Goal: Task Accomplishment & Management: Use online tool/utility

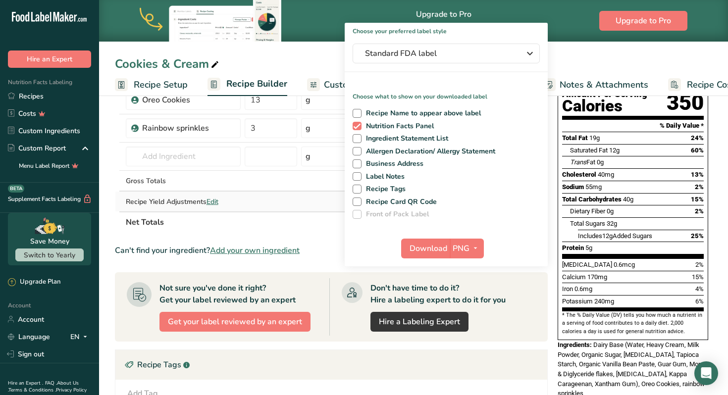
click at [259, 204] on td at bounding box center [271, 202] width 56 height 20
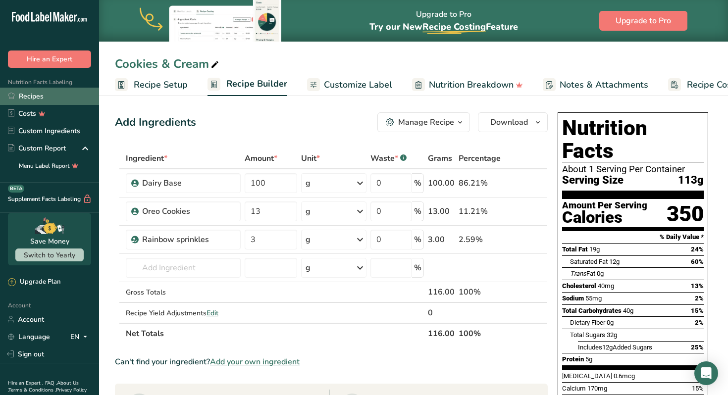
click at [63, 91] on link "Recipes" at bounding box center [49, 96] width 99 height 17
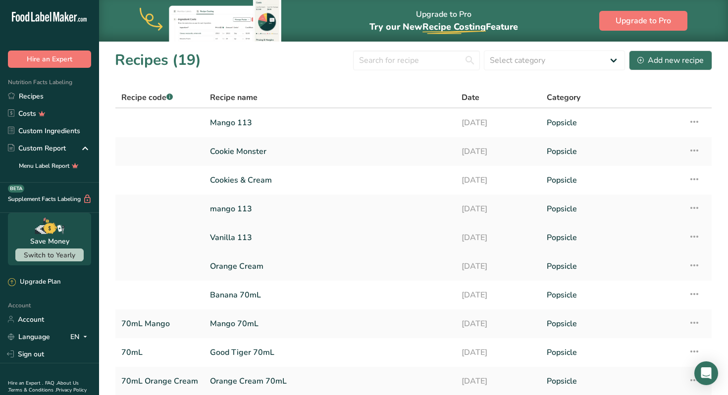
click at [347, 235] on link "Vanilla 113" at bounding box center [330, 237] width 240 height 21
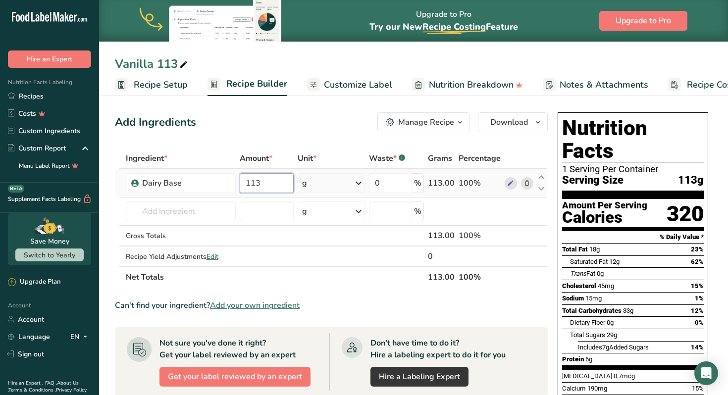
click at [269, 187] on input "113" at bounding box center [267, 183] width 54 height 20
type input "1"
type input "90"
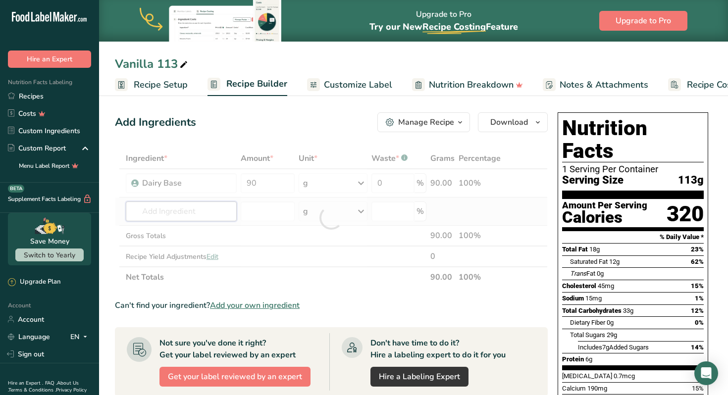
click at [215, 213] on div "Ingredient * Amount * Unit * Waste * .a-a{fill:#347362;}.b-a{fill:#fff;} Grams …" at bounding box center [331, 218] width 433 height 140
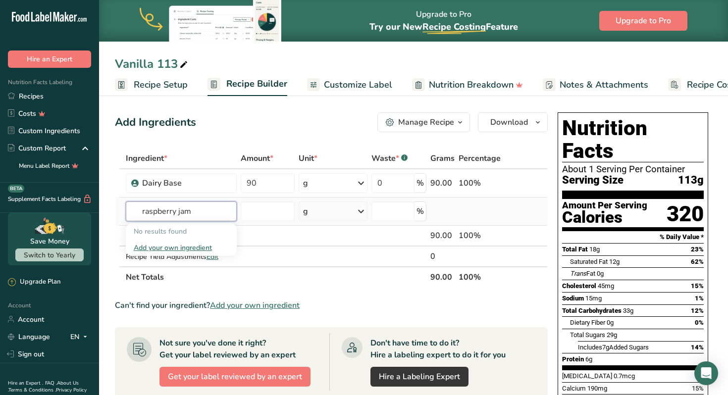
click at [176, 213] on input "raspberry jam" at bounding box center [181, 212] width 111 height 20
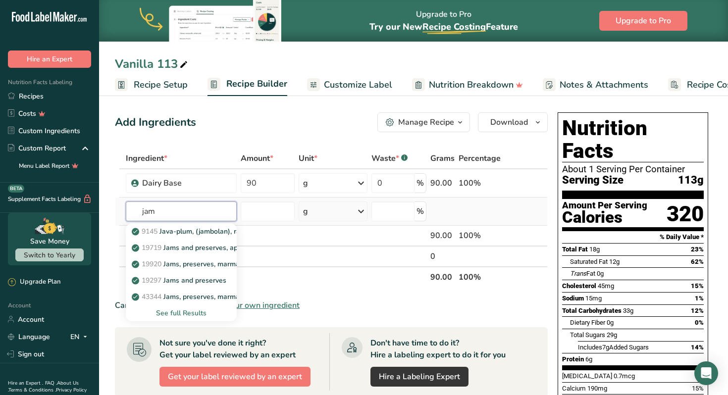
type input "jam"
click at [186, 311] on div "See full Results" at bounding box center [181, 313] width 95 height 10
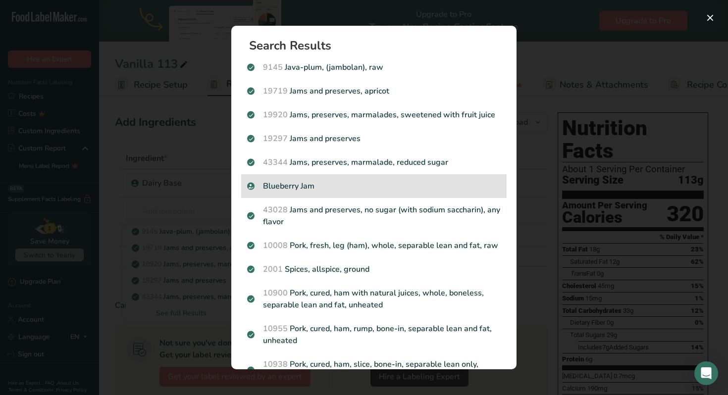
click at [394, 190] on p "Blueberry Jam" at bounding box center [374, 186] width 254 height 12
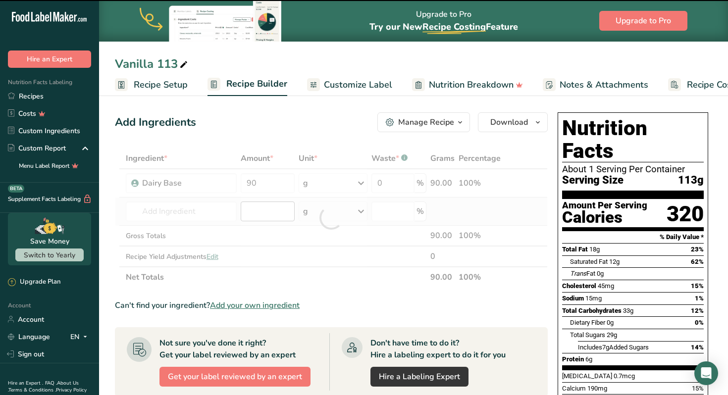
type input "0"
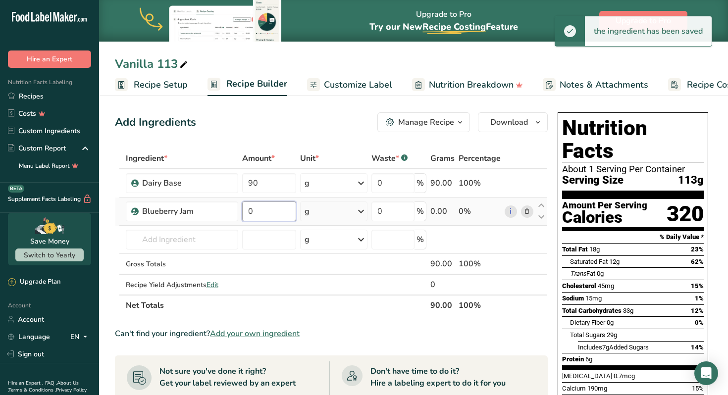
click at [266, 214] on input "0" at bounding box center [269, 212] width 54 height 20
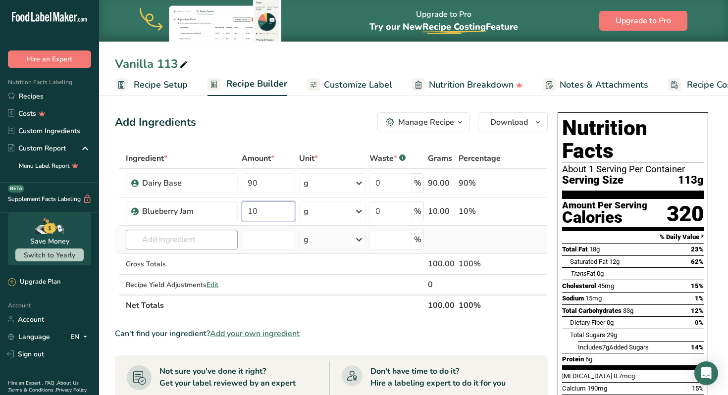
type input "10"
click at [220, 240] on div "Ingredient * Amount * Unit * Waste * .a-a{fill:#347362;}.b-a{fill:#fff;} Grams …" at bounding box center [331, 232] width 433 height 168
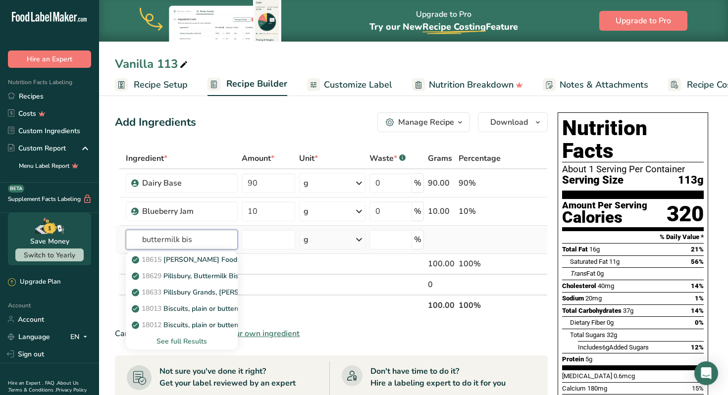
type input "buttermilk bis"
click at [189, 343] on div "See full Results" at bounding box center [182, 341] width 96 height 10
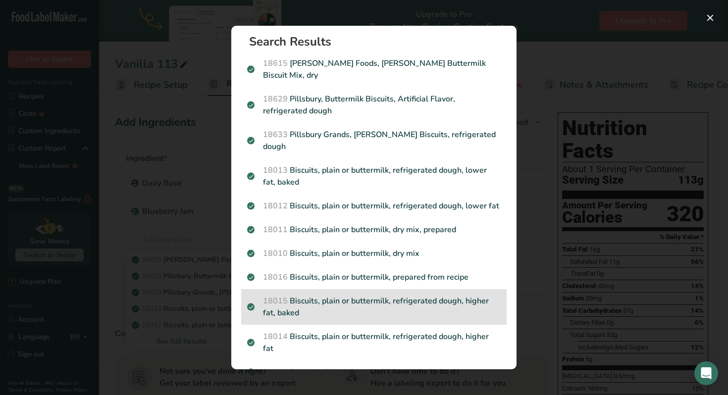
scroll to position [5, 0]
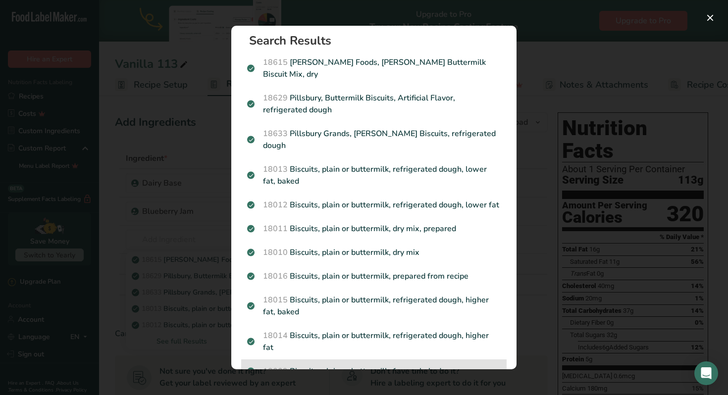
click at [359, 366] on p "18009 Biscuits, plain or buttermilk, frozen, baked" at bounding box center [374, 372] width 254 height 12
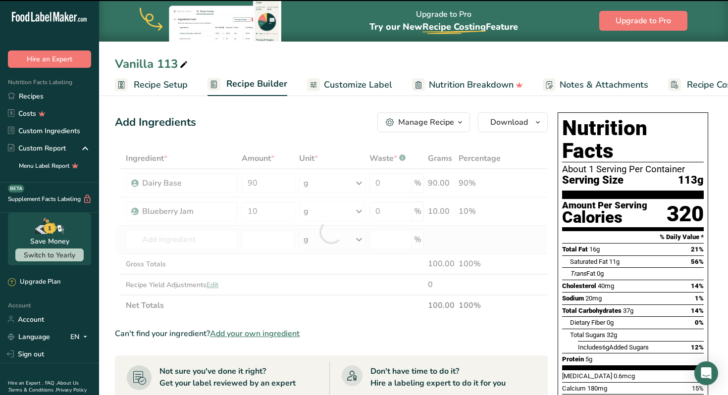
type input "0"
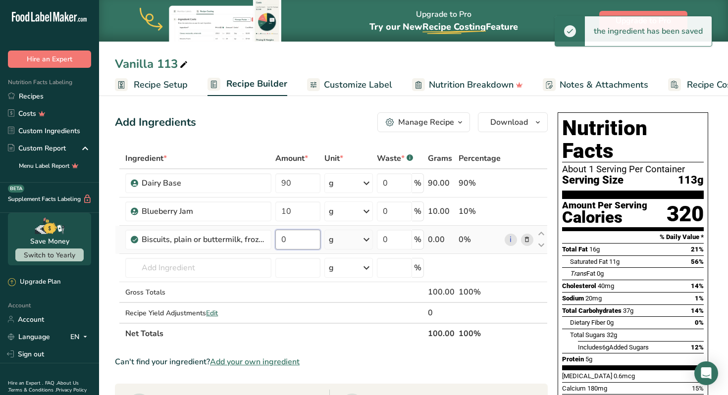
click at [297, 243] on input "0" at bounding box center [298, 240] width 45 height 20
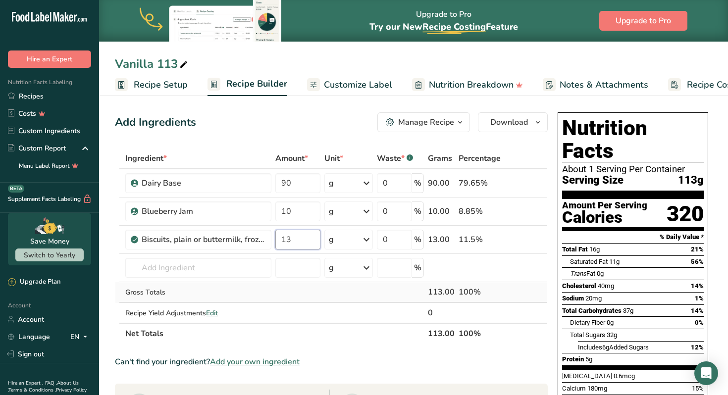
type input "13"
click at [300, 297] on div "Ingredient * Amount * Unit * Waste * .a-a{fill:#347362;}.b-a{fill:#fff;} Grams …" at bounding box center [331, 246] width 433 height 196
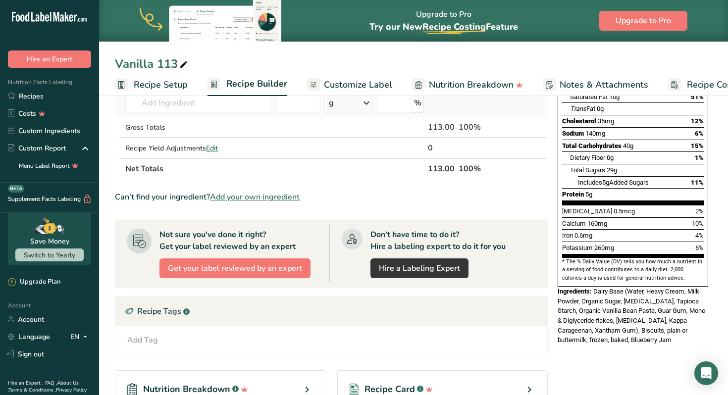
scroll to position [176, 0]
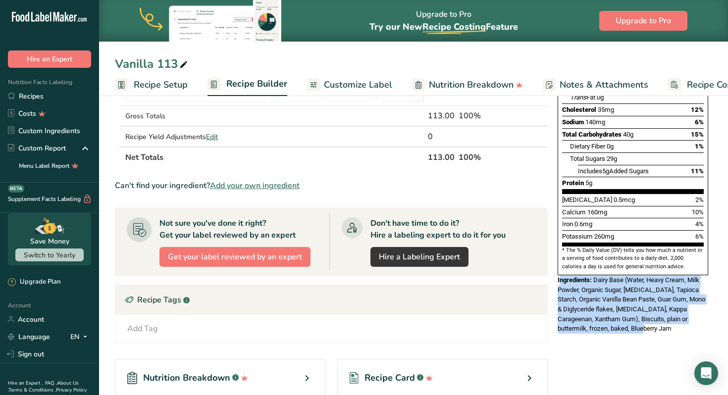
drag, startPoint x: 620, startPoint y: 306, endPoint x: 559, endPoint y: 259, distance: 76.7
click at [559, 276] on div "Ingredients: Dairy Base (Water, Heavy Cream, Milk Powder, Organic Sugar, [MEDIC…" at bounding box center [633, 305] width 151 height 58
click at [562, 277] on span "Ingredients:" at bounding box center [575, 280] width 34 height 7
drag, startPoint x: 557, startPoint y: 259, endPoint x: 628, endPoint y: 311, distance: 87.9
click at [628, 311] on div "Nutrition Facts 1 Serving Per Container Serving Size 113g Amount Per Serving Ca…" at bounding box center [633, 135] width 159 height 406
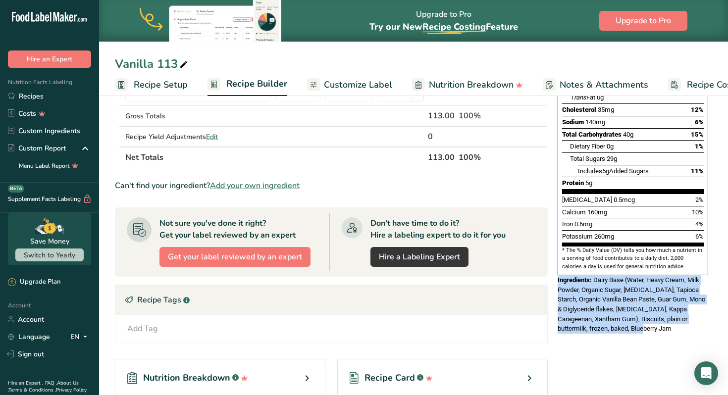
copy div "Ingredients: Dairy Base (Water, Heavy Cream, Milk Powder, Organic Sugar, [MEDIC…"
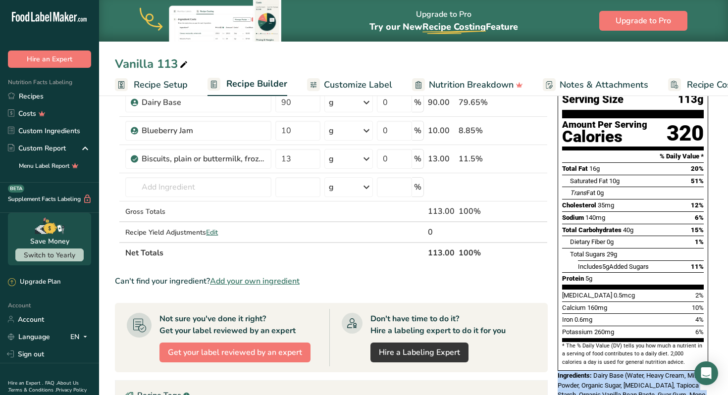
scroll to position [0, 0]
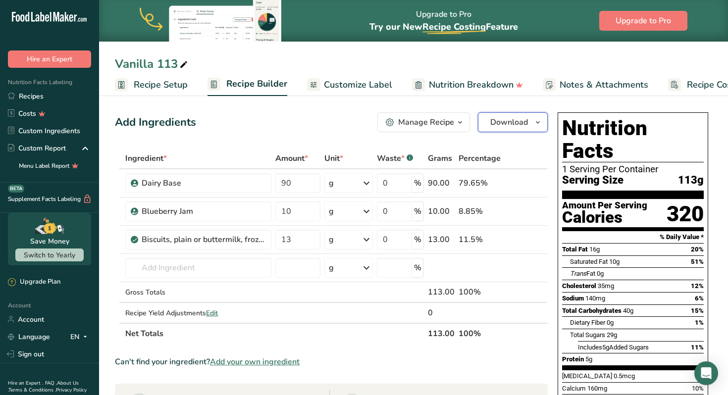
click at [541, 123] on icon "button" at bounding box center [538, 122] width 8 height 12
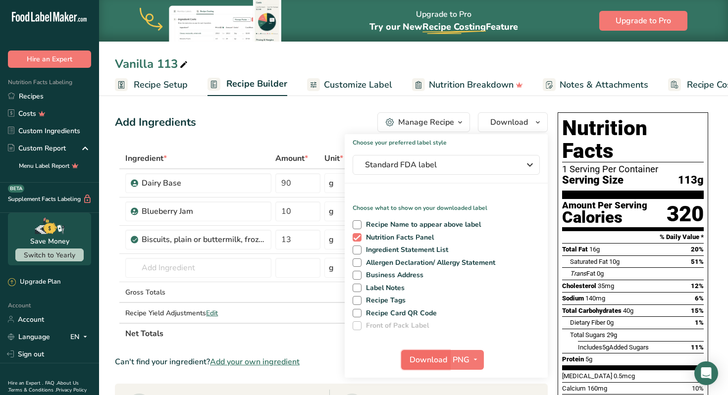
click at [439, 359] on span "Download" at bounding box center [429, 360] width 38 height 12
